Goal: Book appointment/travel/reservation

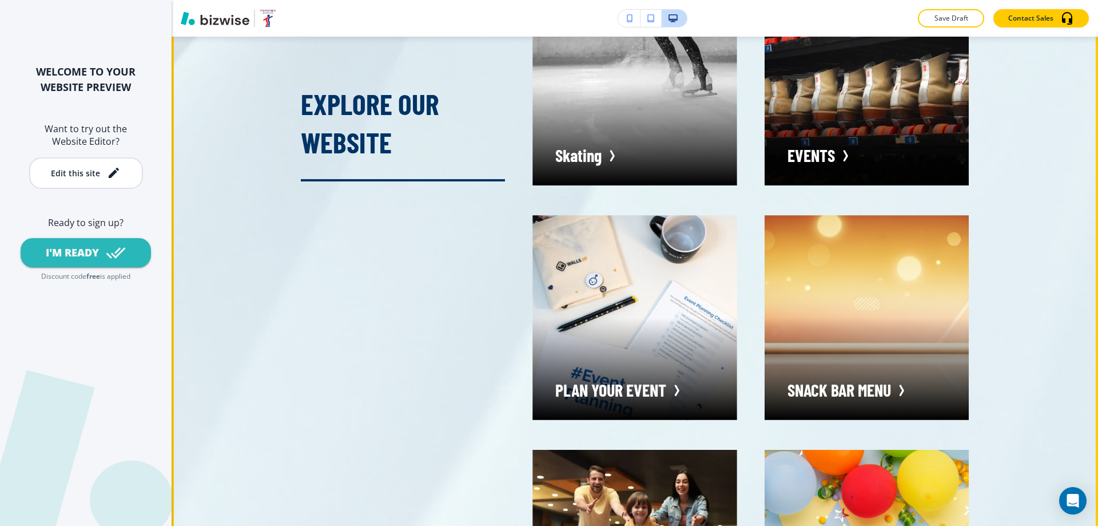
scroll to position [7721, 0]
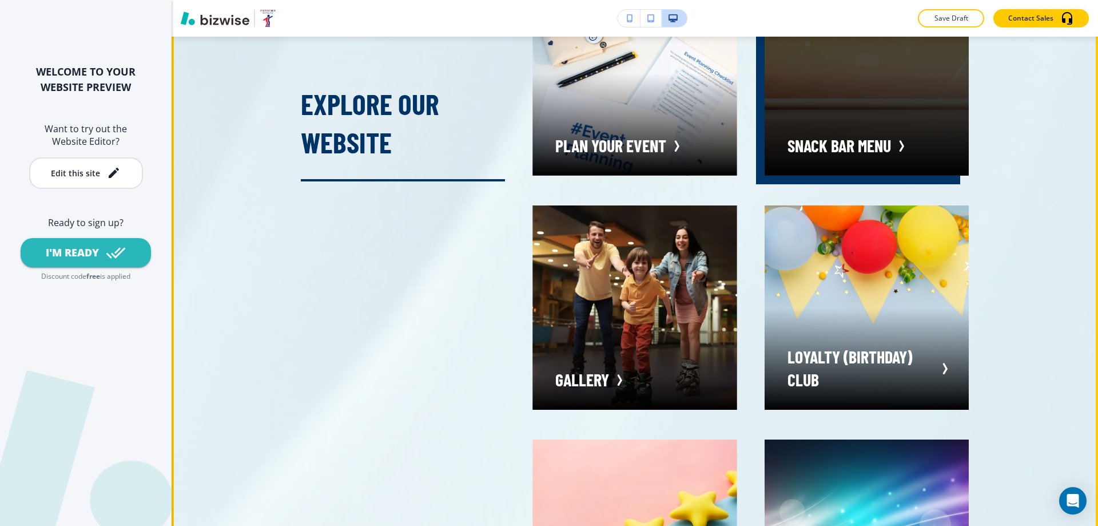
click at [863, 175] on div "button" at bounding box center [867, 73] width 204 height 204
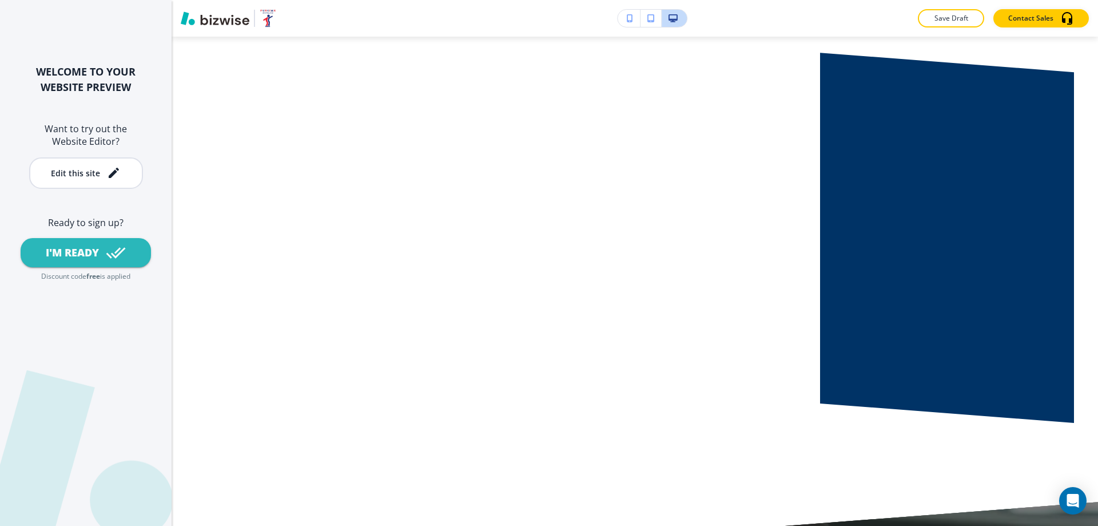
scroll to position [1830, 0]
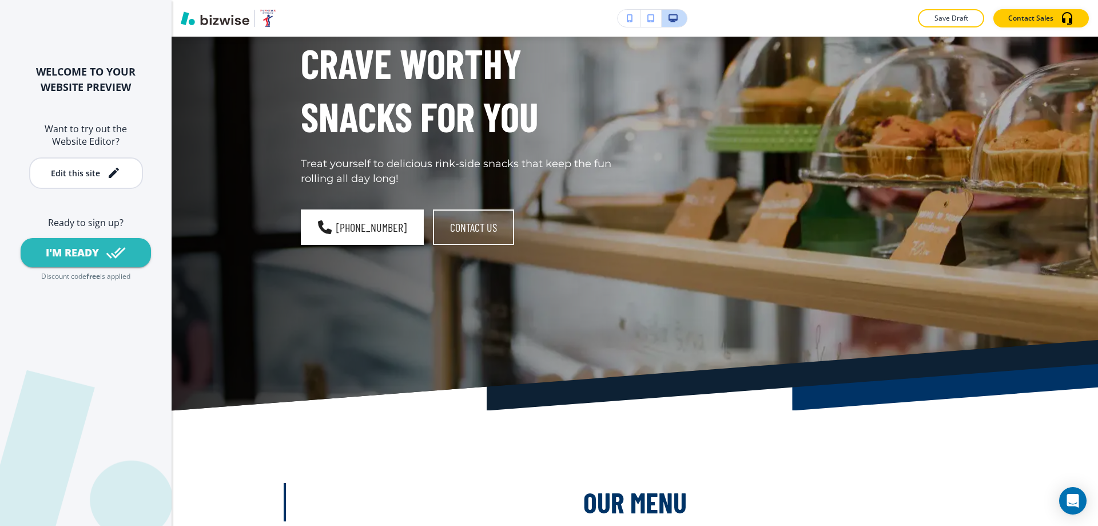
scroll to position [0, 0]
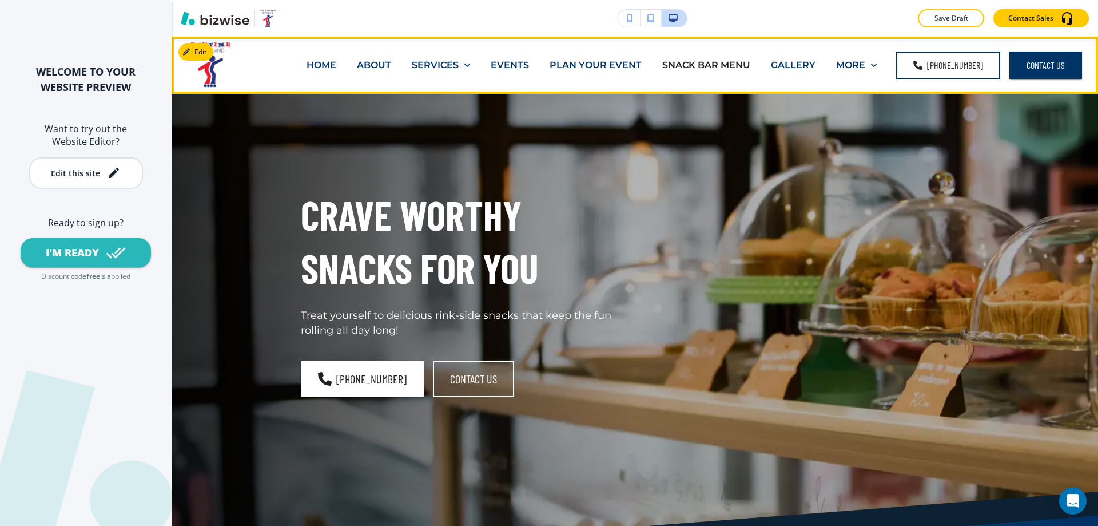
drag, startPoint x: 315, startPoint y: 61, endPoint x: 336, endPoint y: 78, distance: 27.3
click at [315, 61] on p "HOME" at bounding box center [322, 64] width 30 height 13
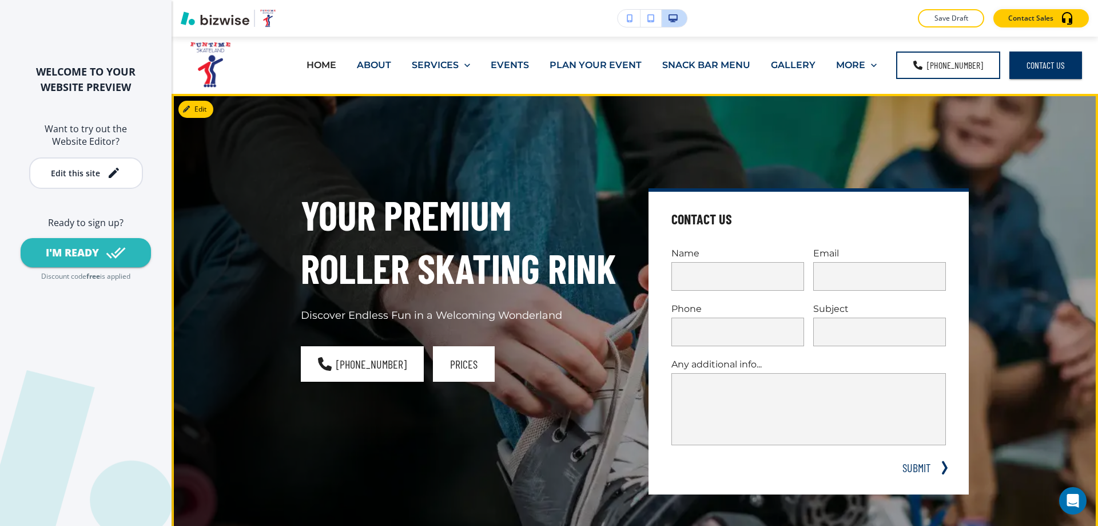
click at [435, 365] on button "prices" at bounding box center [464, 363] width 62 height 35
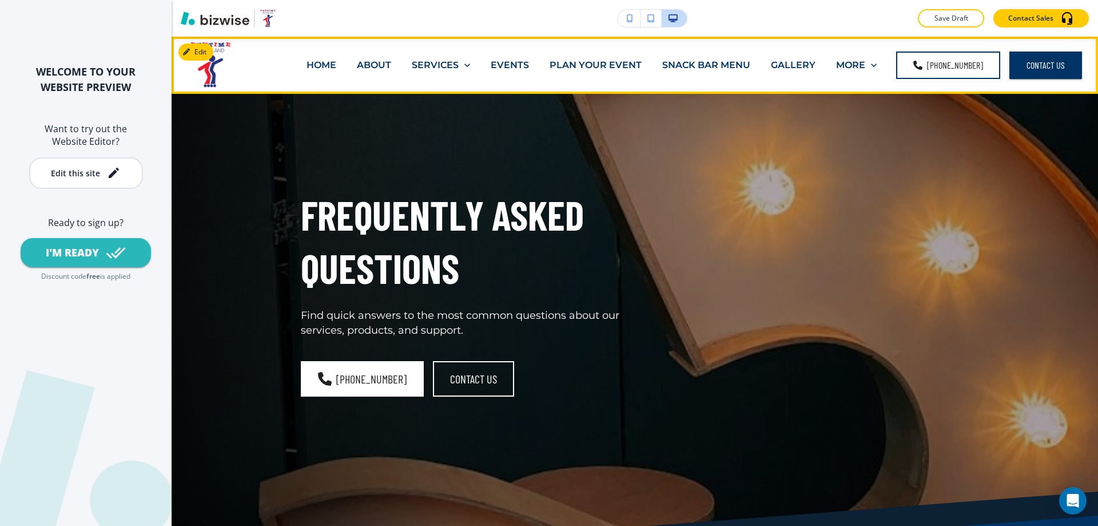
click at [581, 61] on p "PLAN YOUR EVENT" at bounding box center [596, 64] width 92 height 13
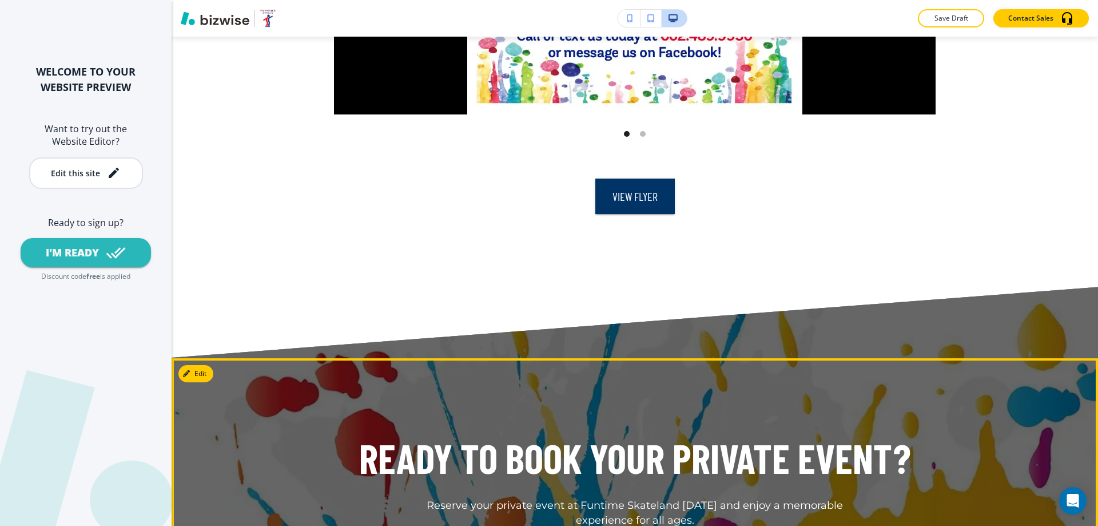
scroll to position [3146, 0]
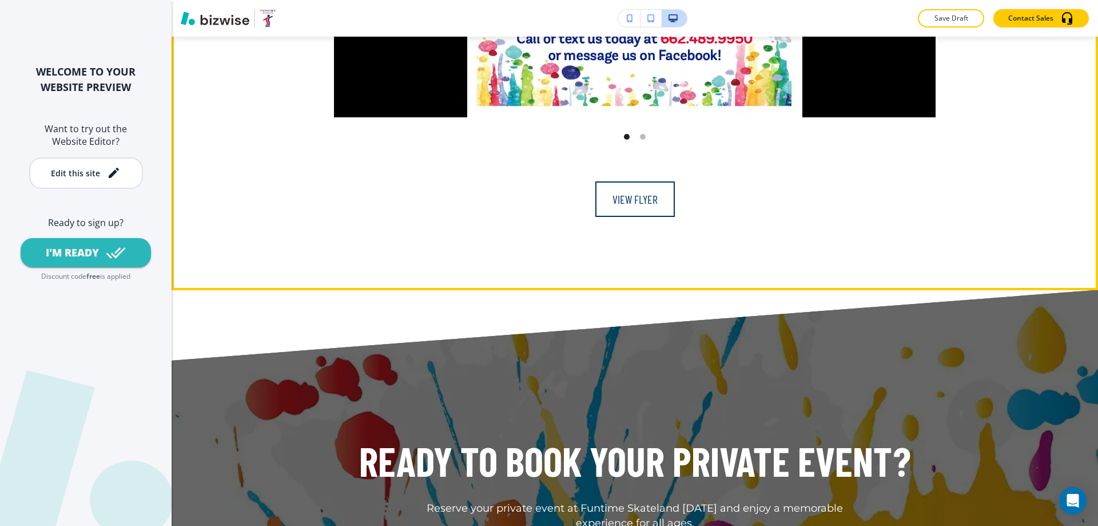
click at [631, 217] on link "View Flyer" at bounding box center [635, 198] width 80 height 35
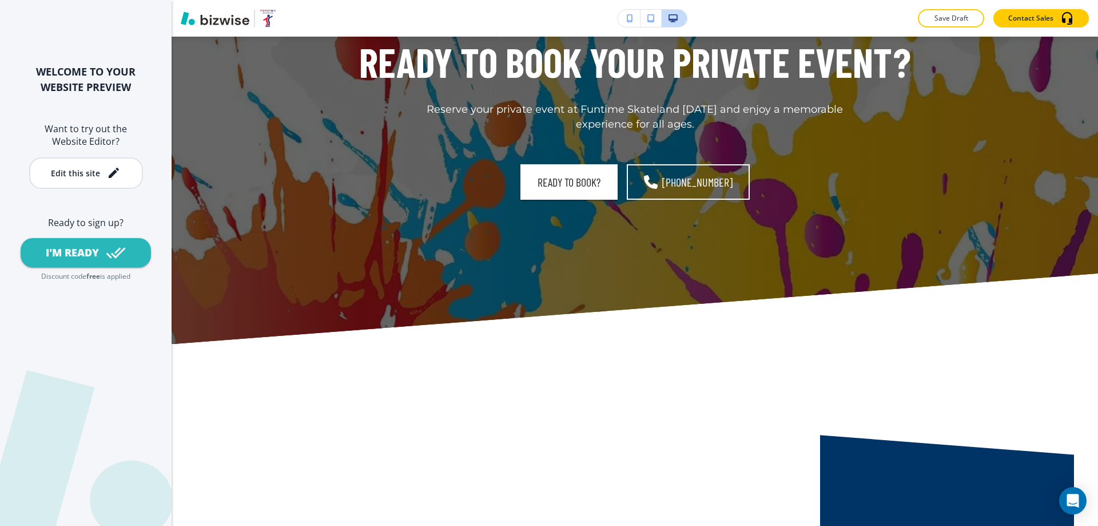
scroll to position [3546, 0]
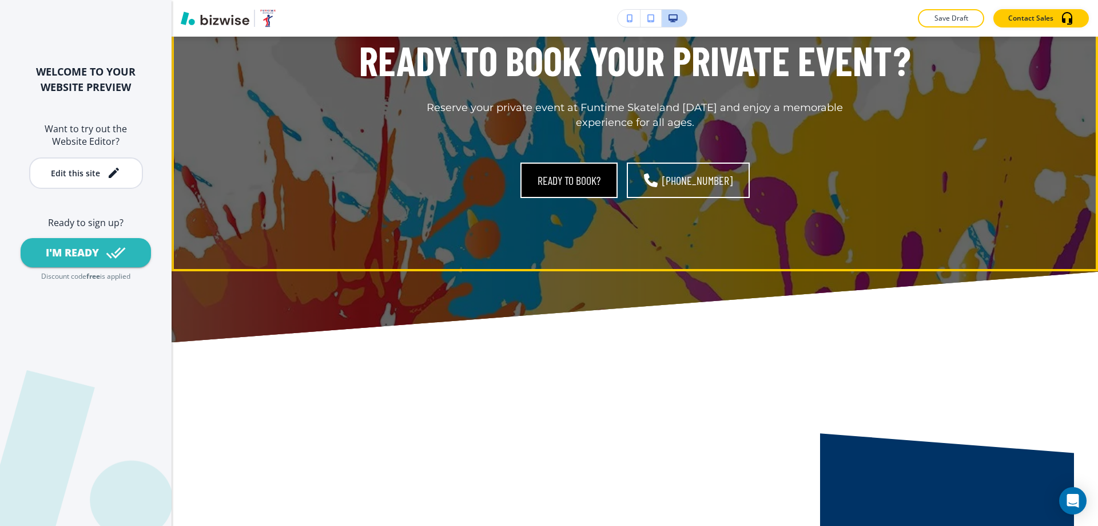
click at [589, 198] on link "Ready to book?" at bounding box center [568, 179] width 97 height 35
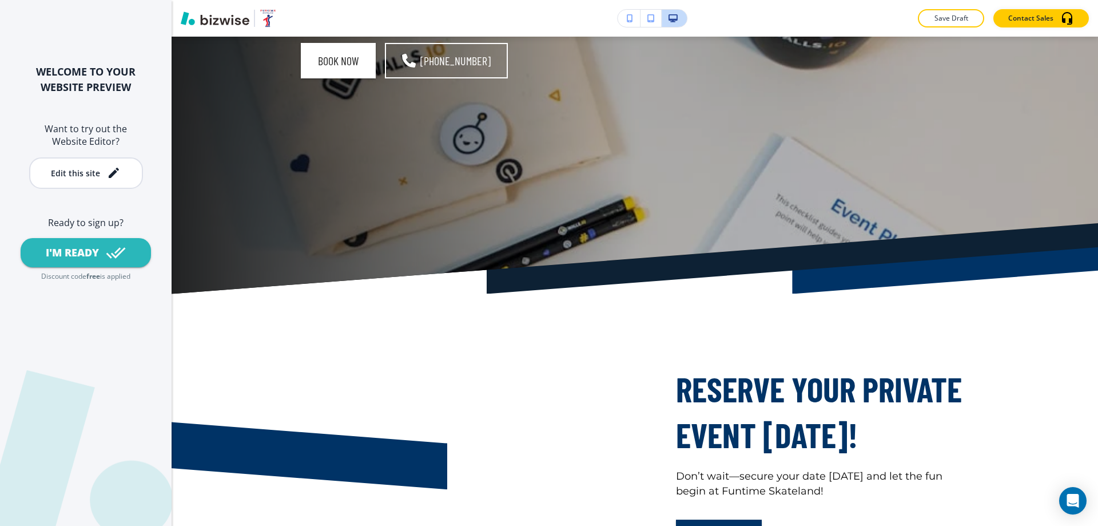
scroll to position [0, 0]
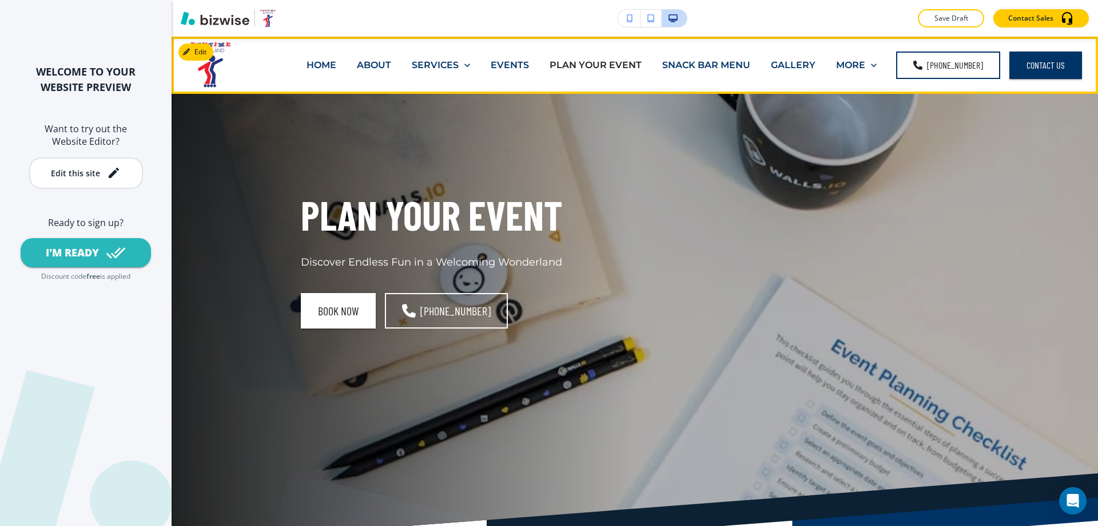
click at [336, 61] on p "HOME" at bounding box center [322, 64] width 30 height 13
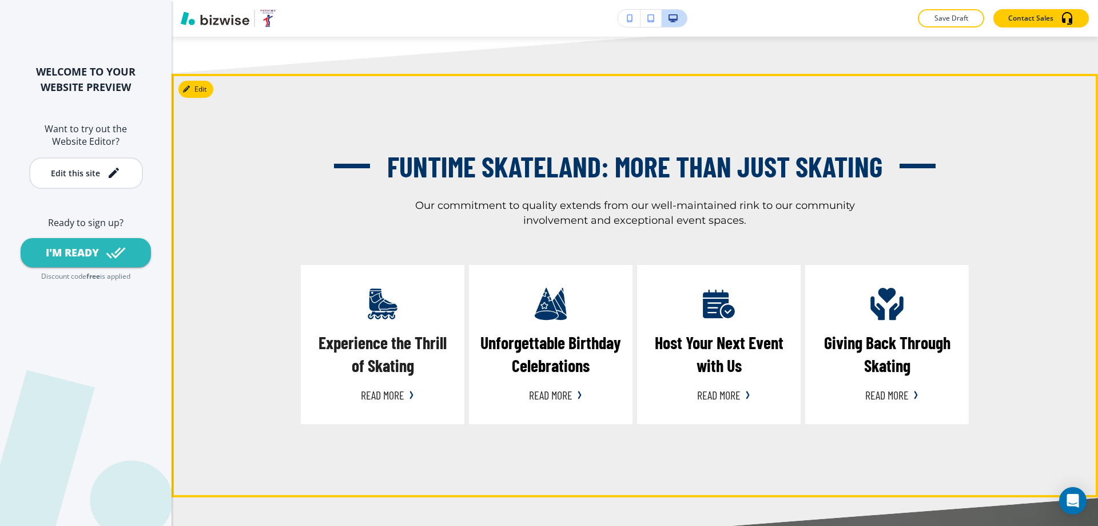
scroll to position [1487, 0]
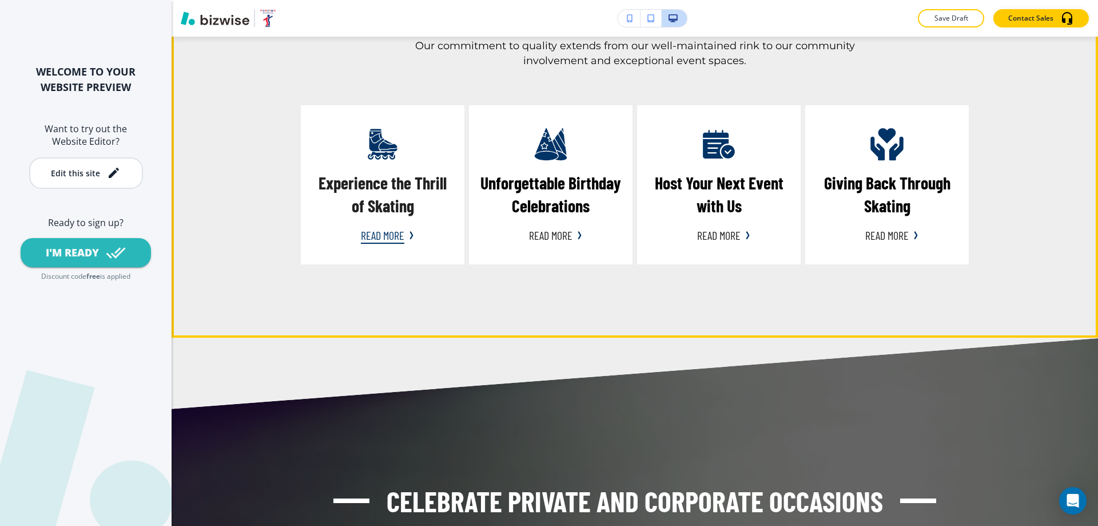
click at [384, 244] on button "read more" at bounding box center [382, 234] width 43 height 17
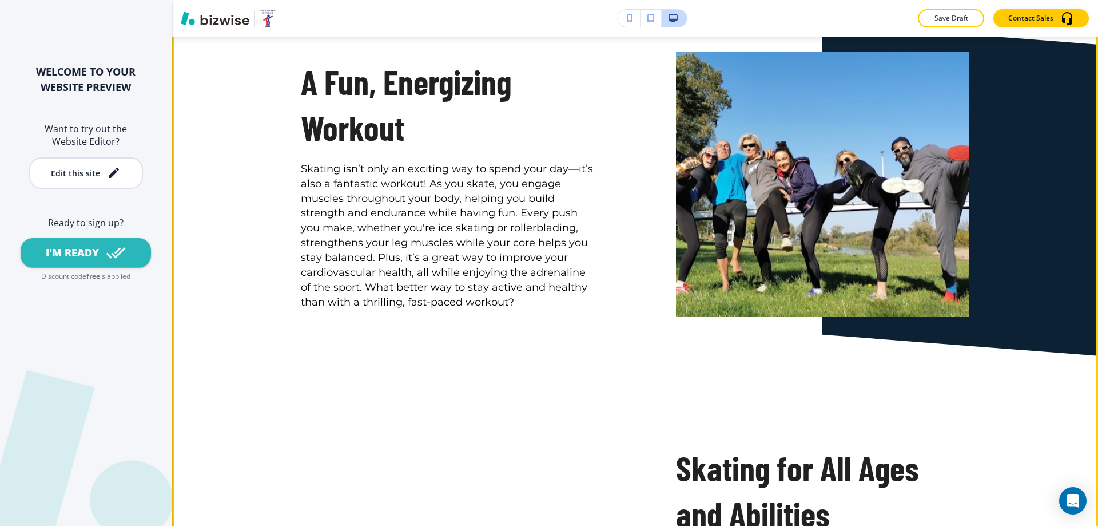
scroll to position [1087, 0]
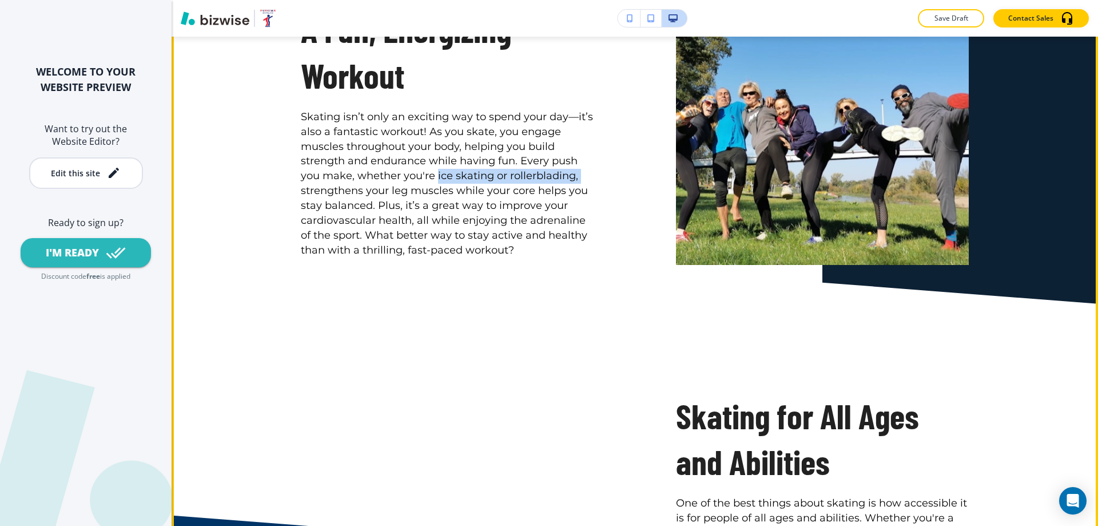
drag, startPoint x: 434, startPoint y: 212, endPoint x: 675, endPoint y: 207, distance: 242.0
click at [577, 209] on p "Skating isn’t only an exciting way to spend your day—it’s also a fantastic work…" at bounding box center [447, 184] width 293 height 148
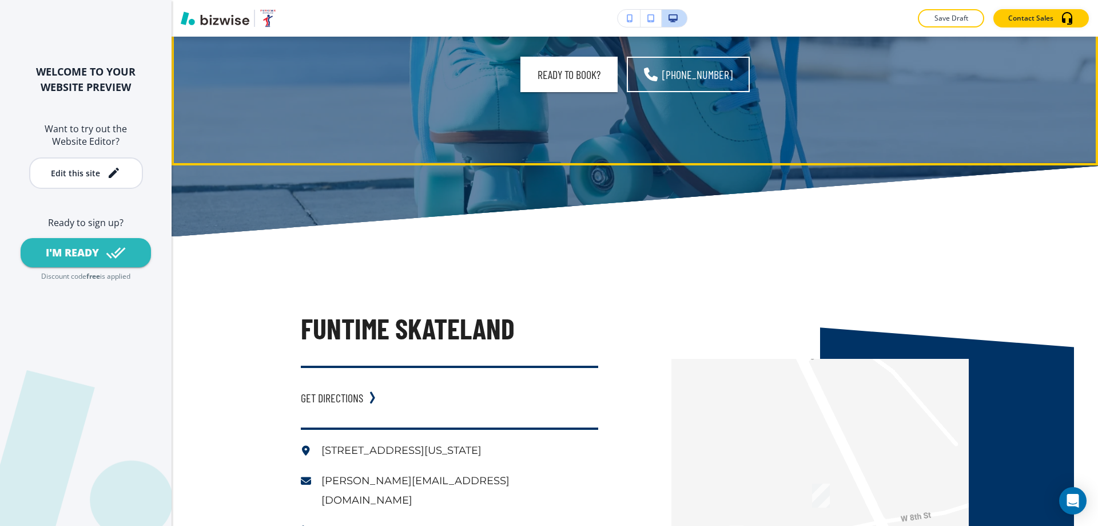
scroll to position [0, 0]
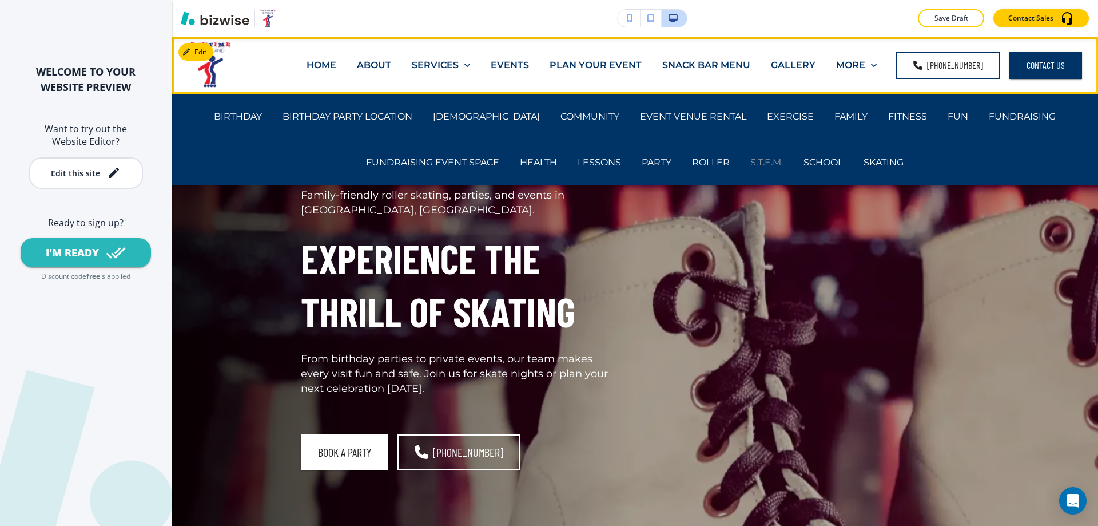
click at [754, 161] on p "S.T.E.M." at bounding box center [766, 162] width 33 height 13
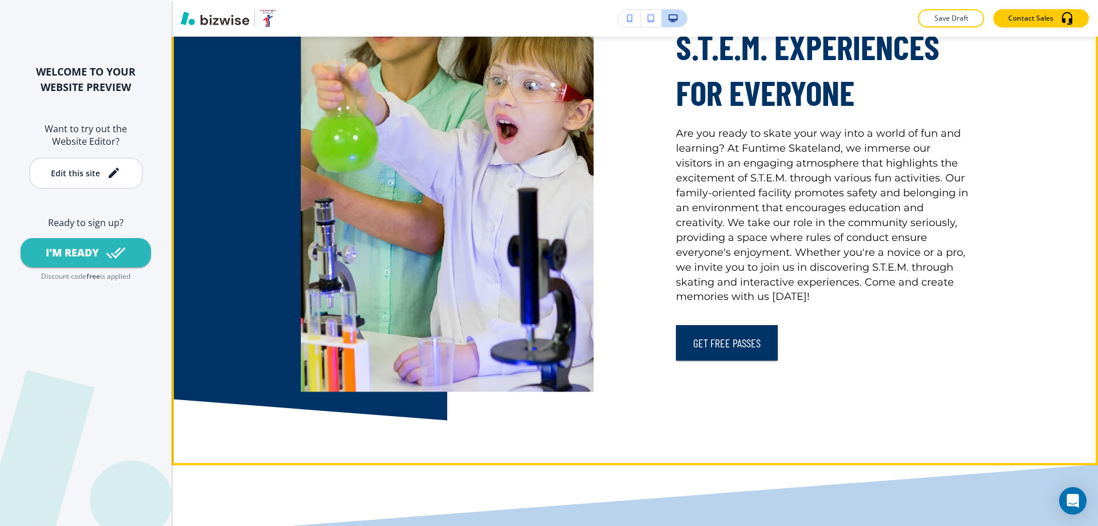
scroll to position [858, 0]
